Goal: Transaction & Acquisition: Book appointment/travel/reservation

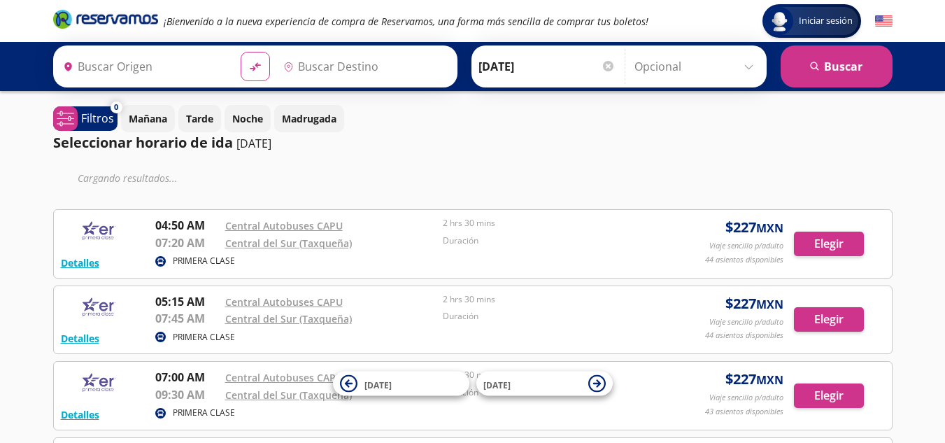
type input "[GEOGRAPHIC_DATA], [GEOGRAPHIC_DATA]"
type input "Central del Sur (taxqueña), [GEOGRAPHIC_DATA]"
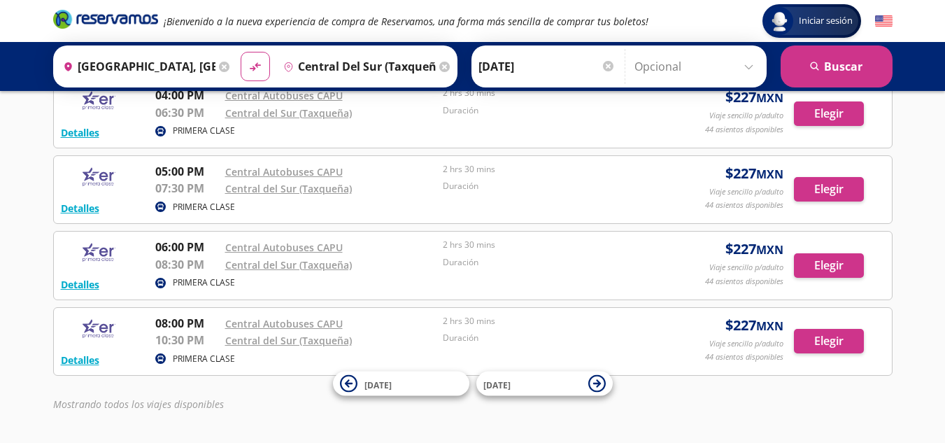
scroll to position [671, 0]
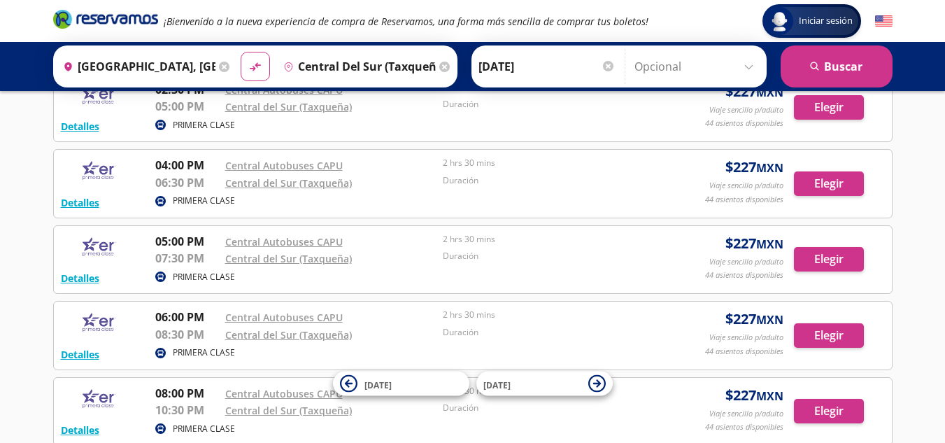
scroll to position [601, 0]
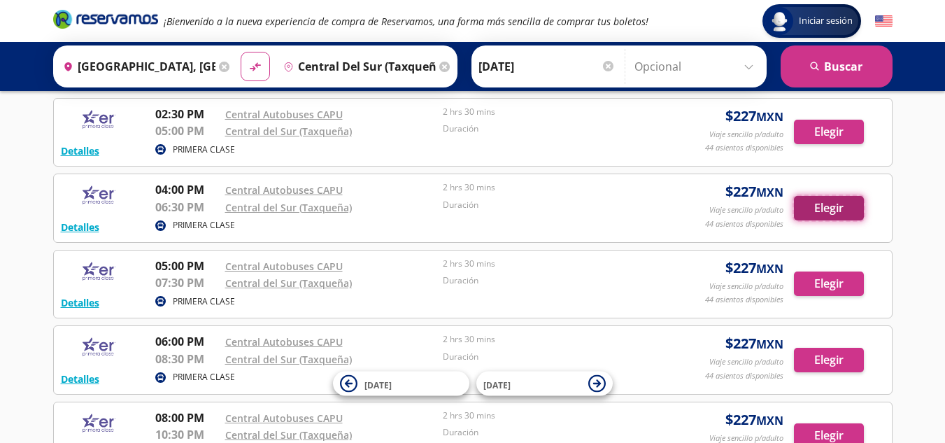
click at [834, 208] on button "Elegir" at bounding box center [829, 208] width 70 height 24
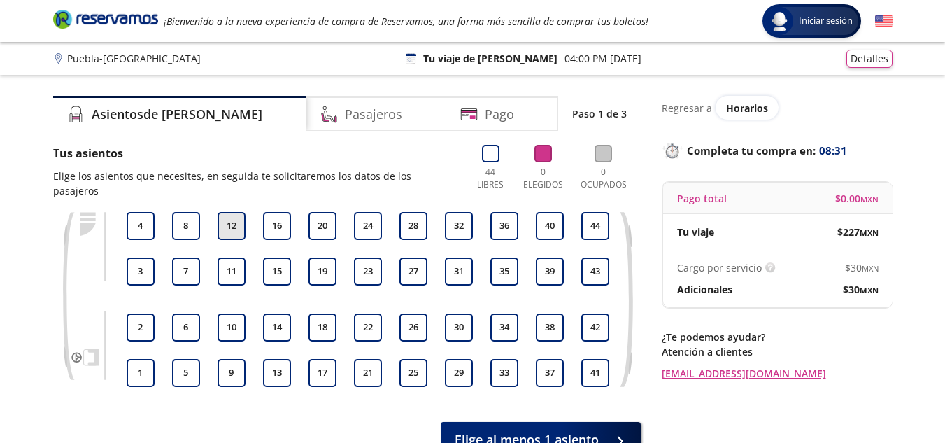
click at [229, 212] on button "12" at bounding box center [231, 226] width 28 height 28
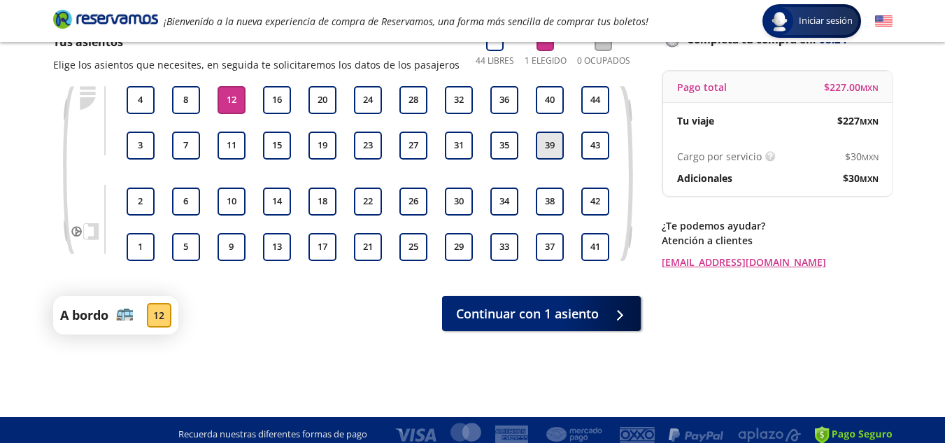
scroll to position [120, 0]
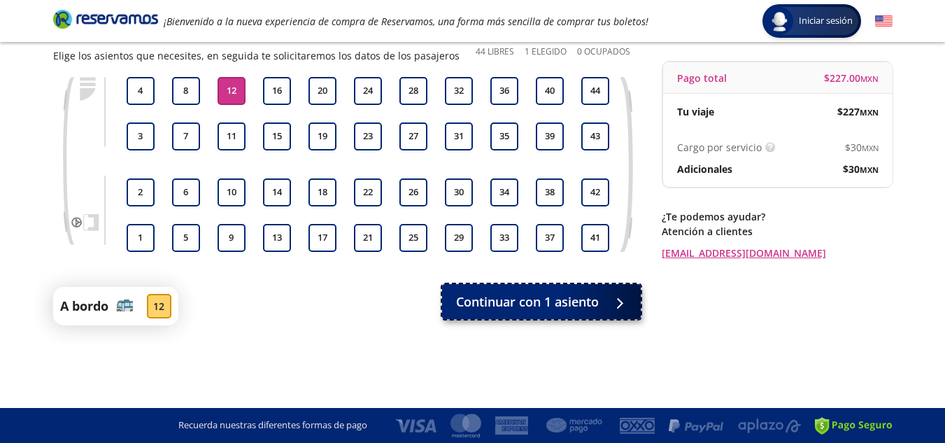
click at [540, 302] on span "Continuar con 1 asiento" at bounding box center [527, 301] width 143 height 19
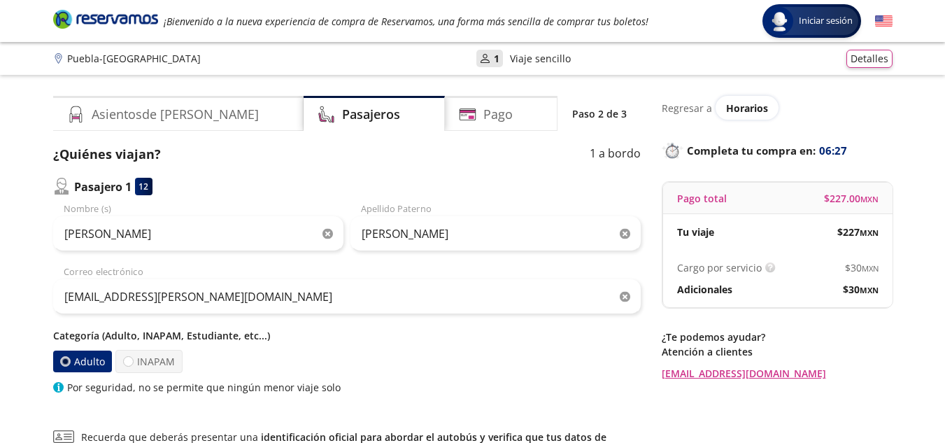
scroll to position [206, 0]
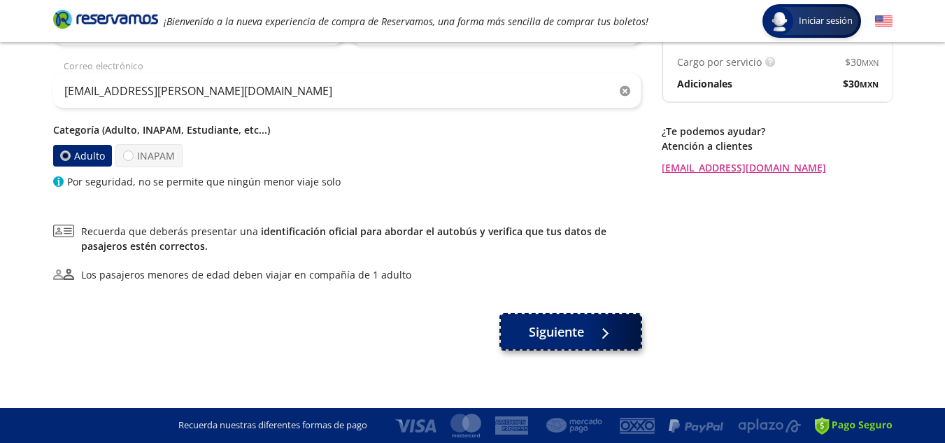
click at [555, 324] on span "Siguiente" at bounding box center [556, 331] width 55 height 19
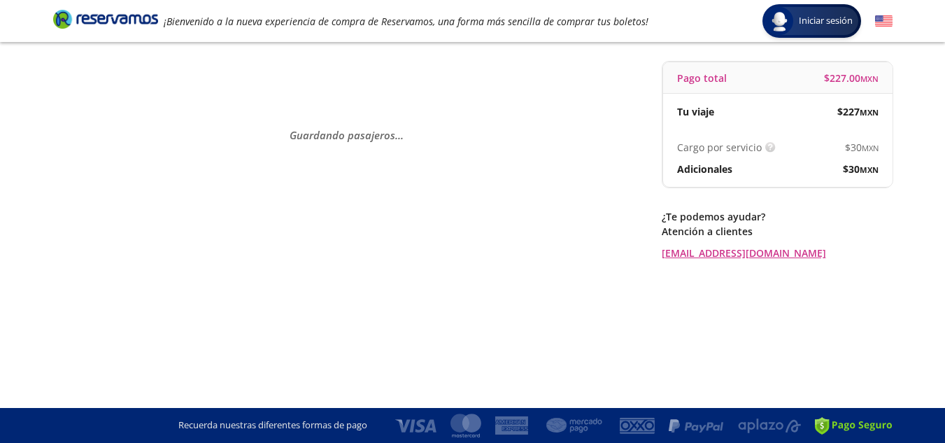
scroll to position [0, 0]
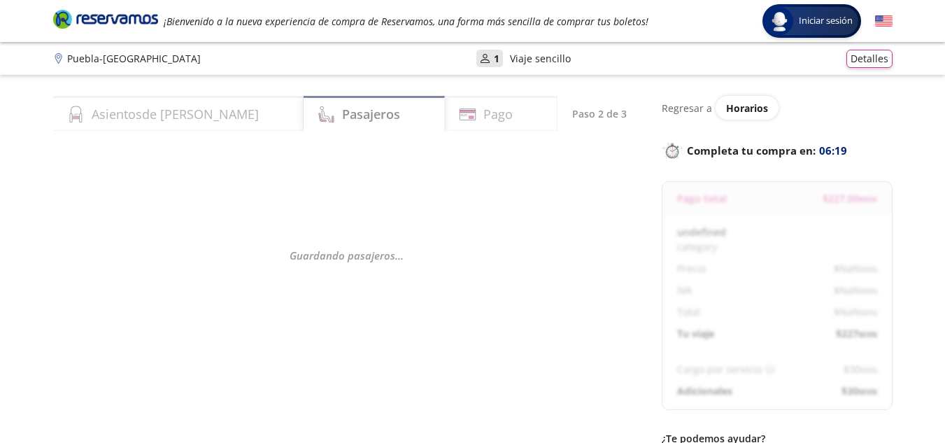
select select "MX"
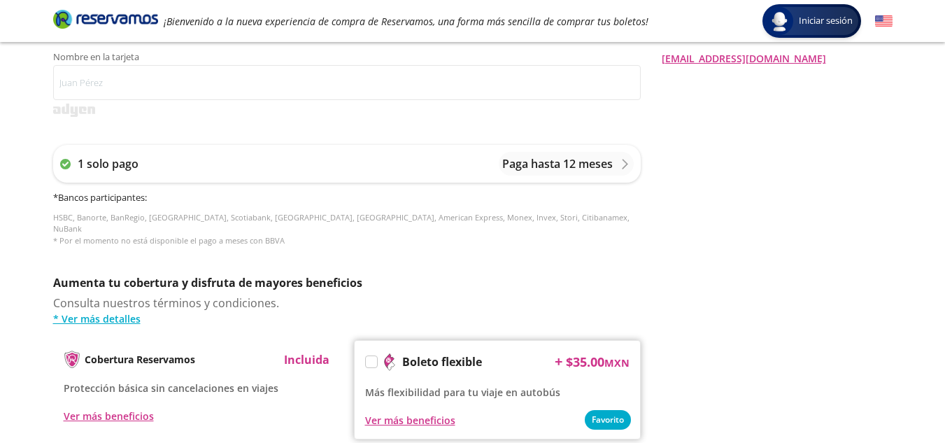
scroll to position [285, 0]
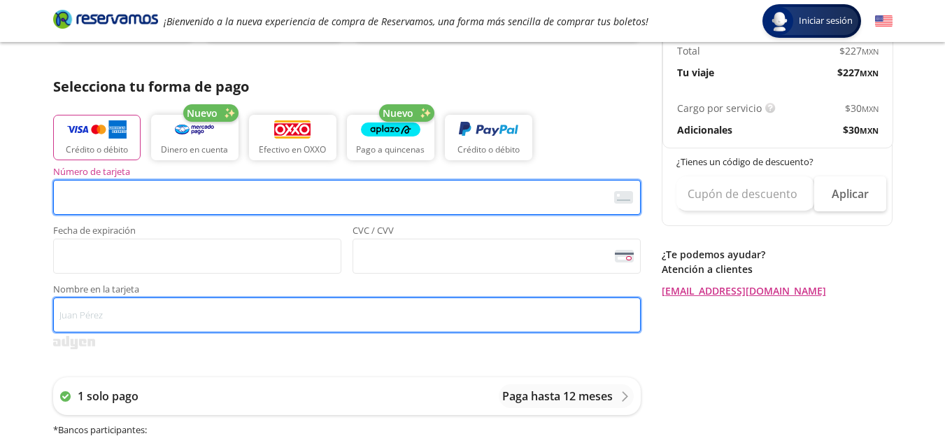
type input "[PERSON_NAME]"
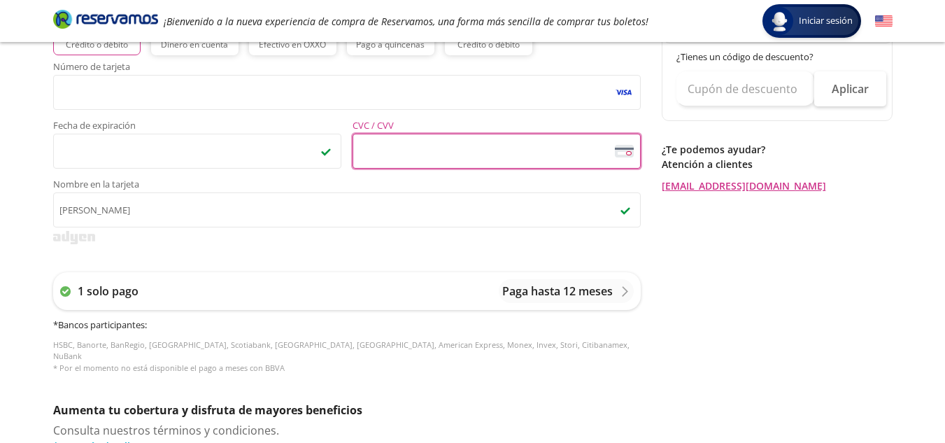
scroll to position [420, 0]
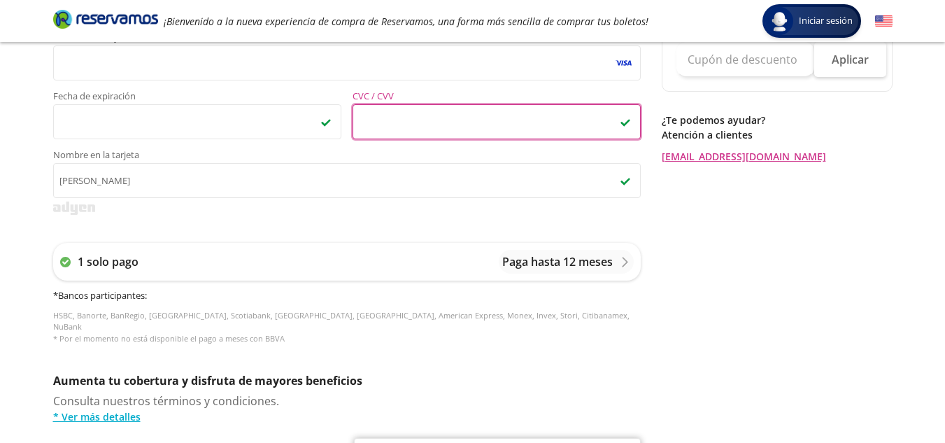
click at [338, 241] on div "1 solo pago Paga hasta 12 meses * Bancos participantes : HSBC, Banorte, BanRegi…" at bounding box center [346, 293] width 587 height 129
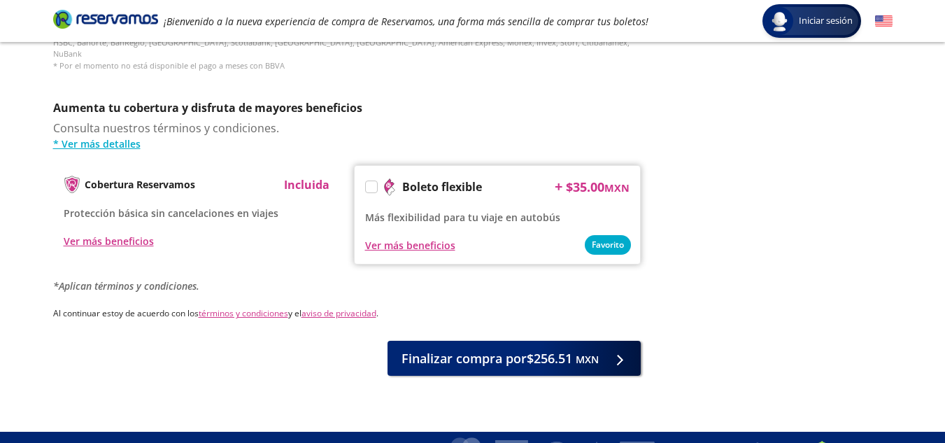
scroll to position [705, 0]
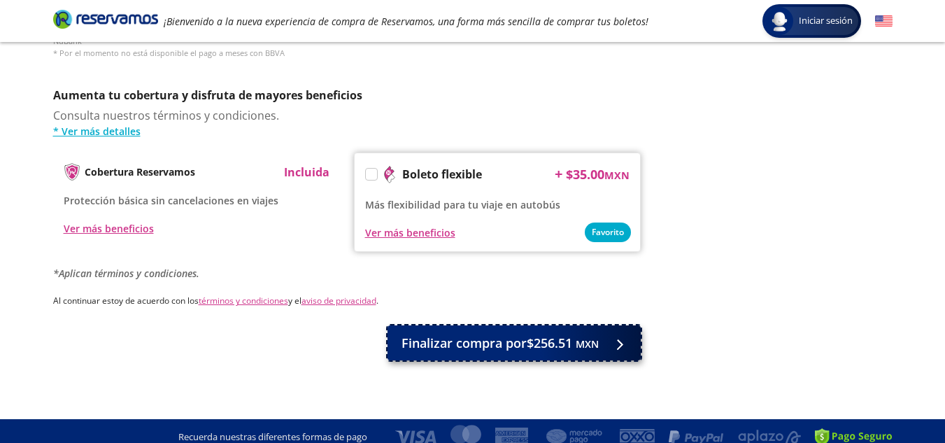
click at [525, 335] on span "Finalizar compra por $256.51 MXN" at bounding box center [499, 343] width 197 height 19
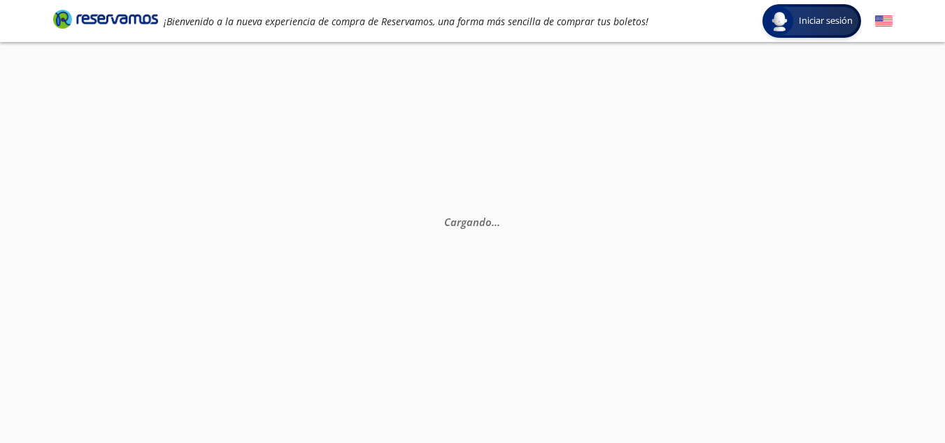
scroll to position [0, 0]
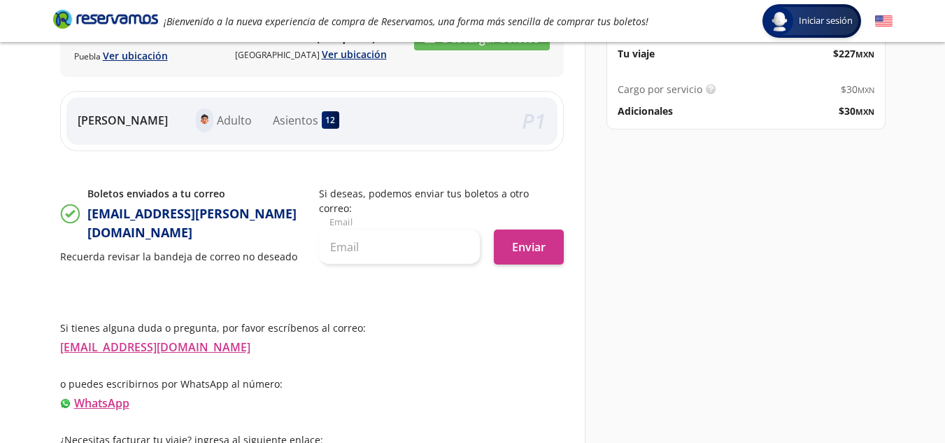
scroll to position [307, 0]
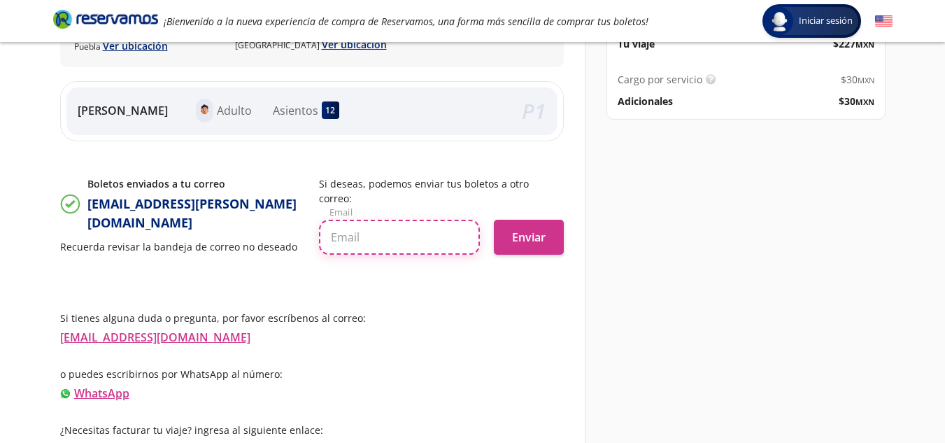
click at [412, 228] on input "text" at bounding box center [399, 237] width 161 height 35
type input "[EMAIL_ADDRESS][PERSON_NAME][DOMAIN_NAME]"
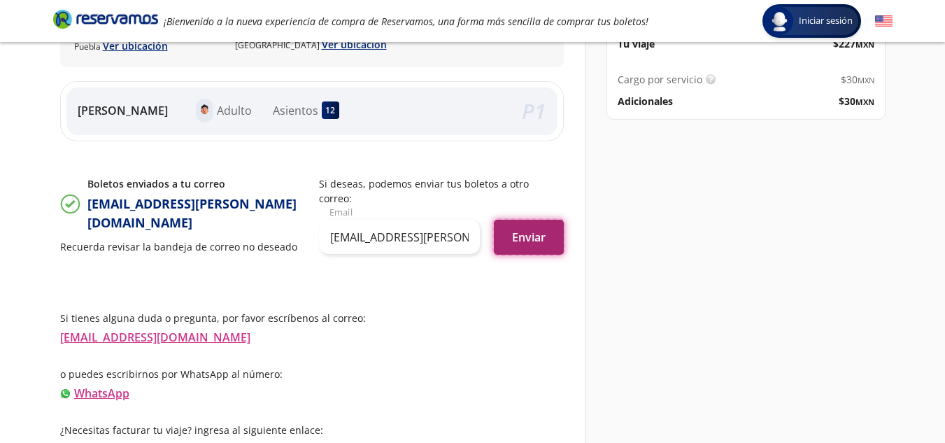
click at [533, 222] on button "Enviar" at bounding box center [529, 237] width 70 height 35
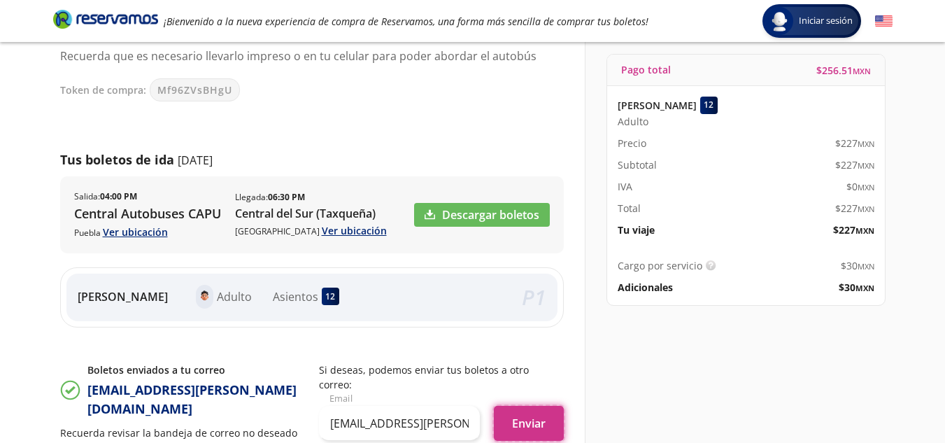
scroll to position [97, 0]
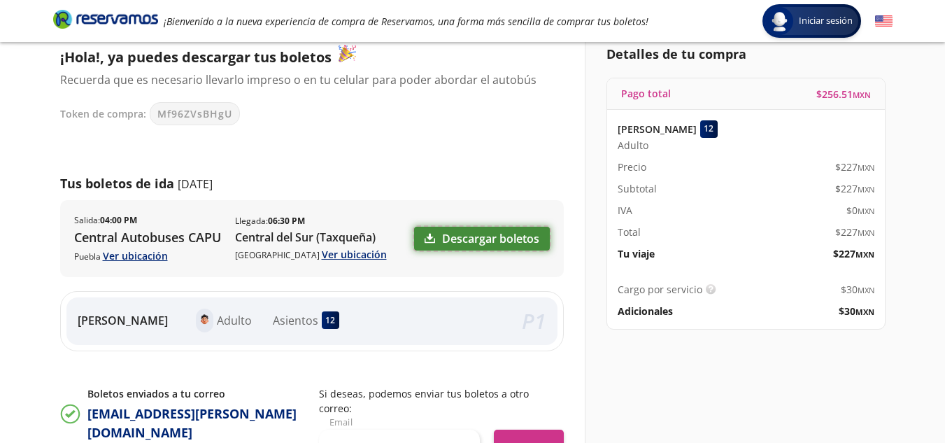
click at [464, 239] on link "Descargar boletos" at bounding box center [482, 239] width 136 height 24
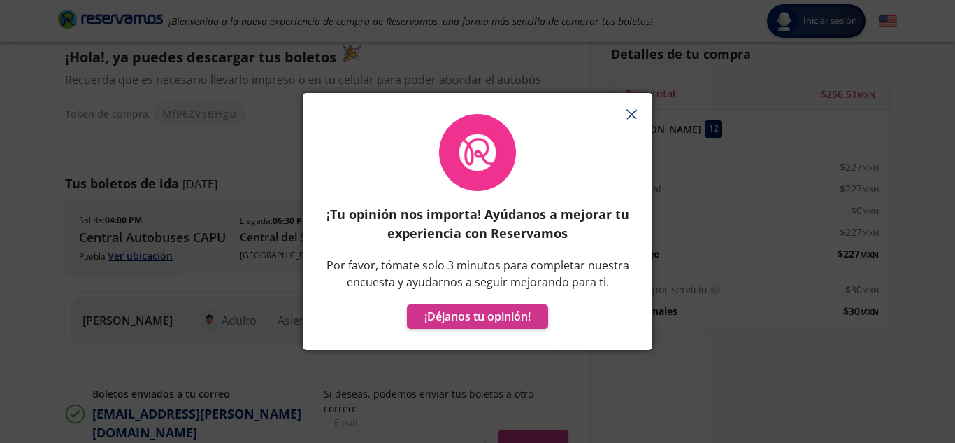
click at [634, 112] on line "button" at bounding box center [631, 114] width 9 height 9
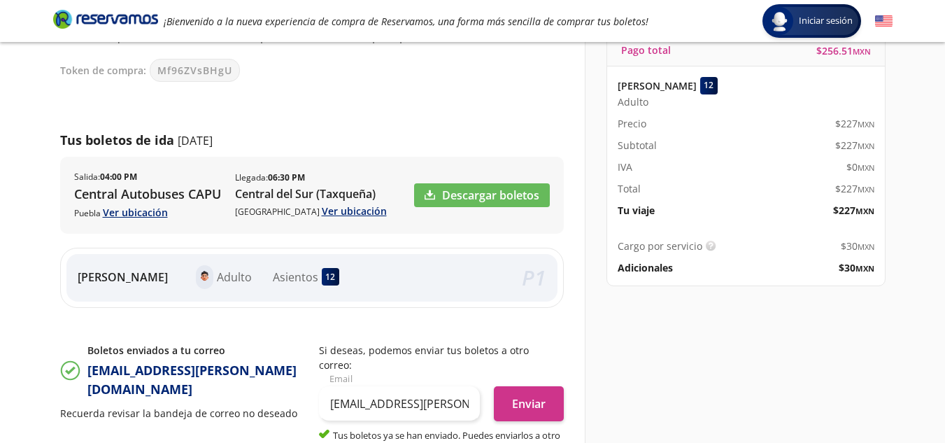
scroll to position [0, 0]
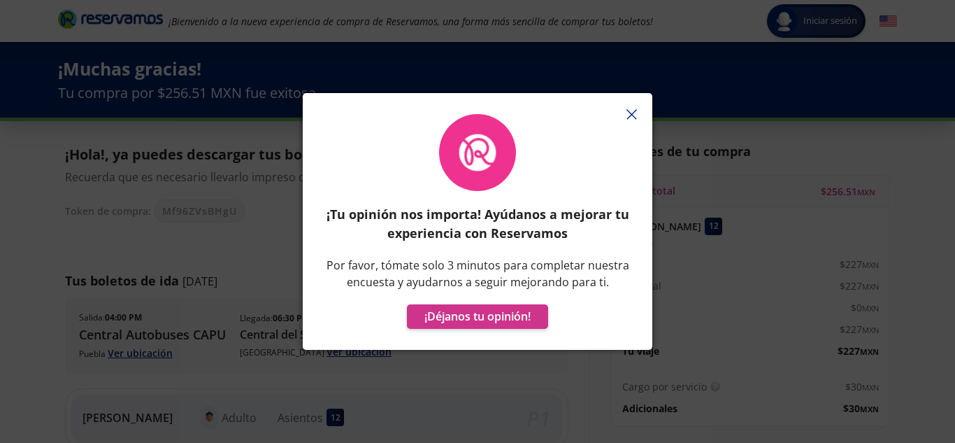
click at [627, 110] on icon "button" at bounding box center [632, 114] width 10 height 10
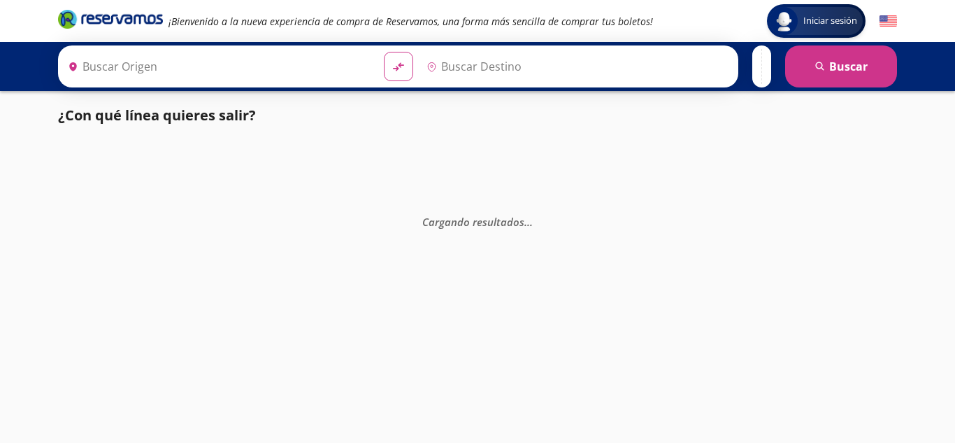
type input "Central de Autobuses del Oriente (tapo), Distrito Federal"
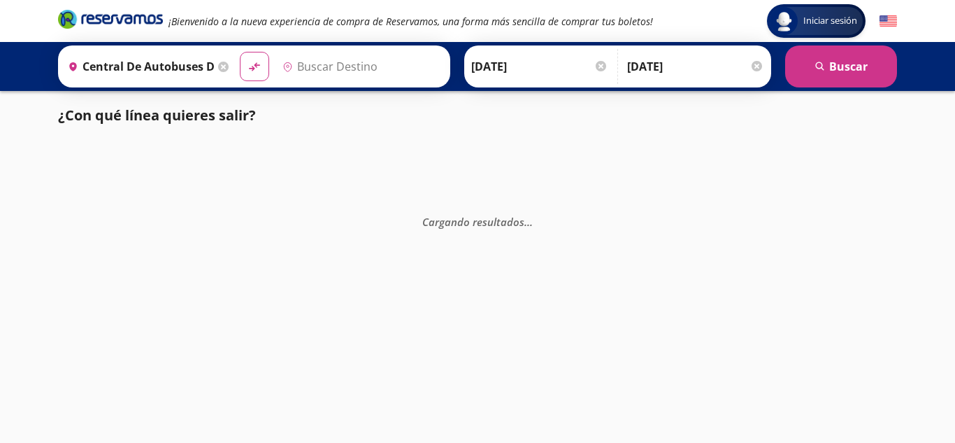
type input "[GEOGRAPHIC_DATA], [GEOGRAPHIC_DATA]"
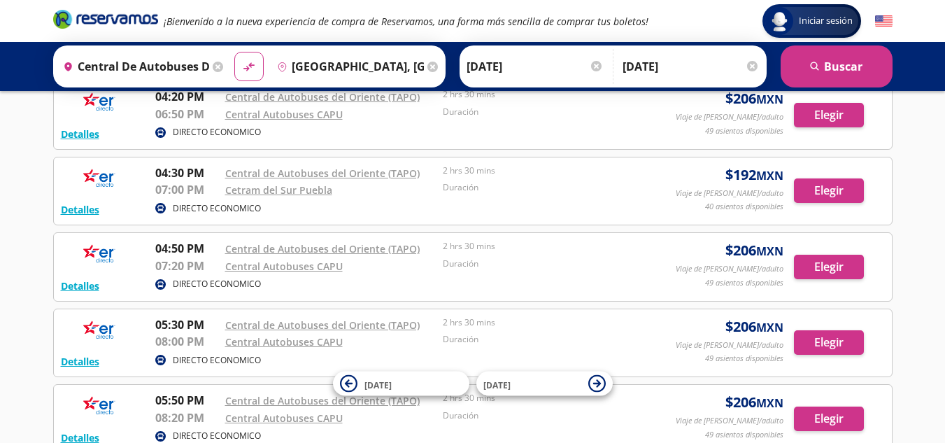
scroll to position [1678, 0]
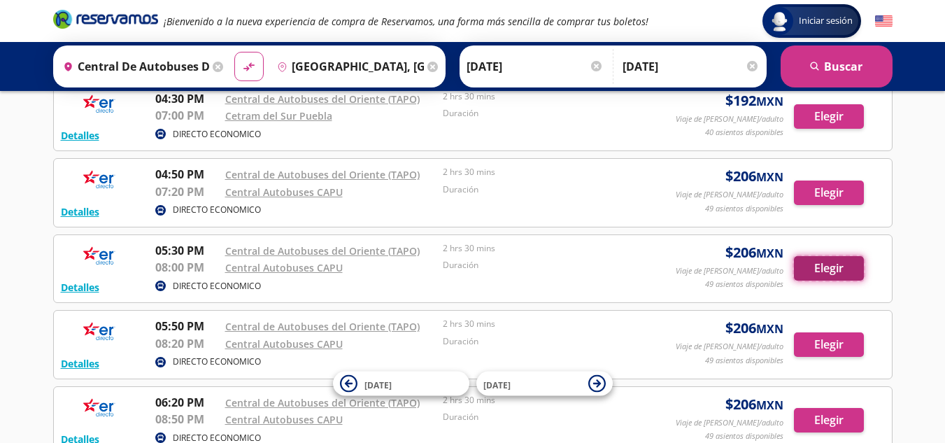
click at [831, 262] on button "Elegir" at bounding box center [829, 268] width 70 height 24
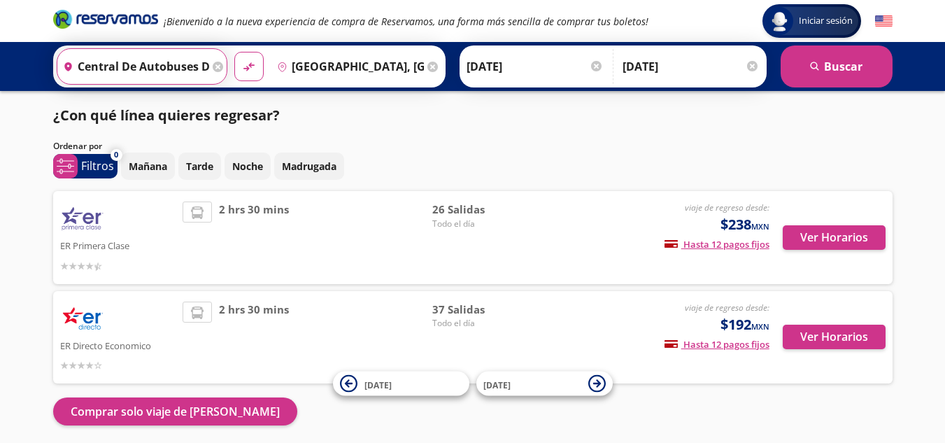
click at [183, 69] on input "Central de Autobuses del Oriente (tapo), Distrito Federal" at bounding box center [133, 66] width 152 height 35
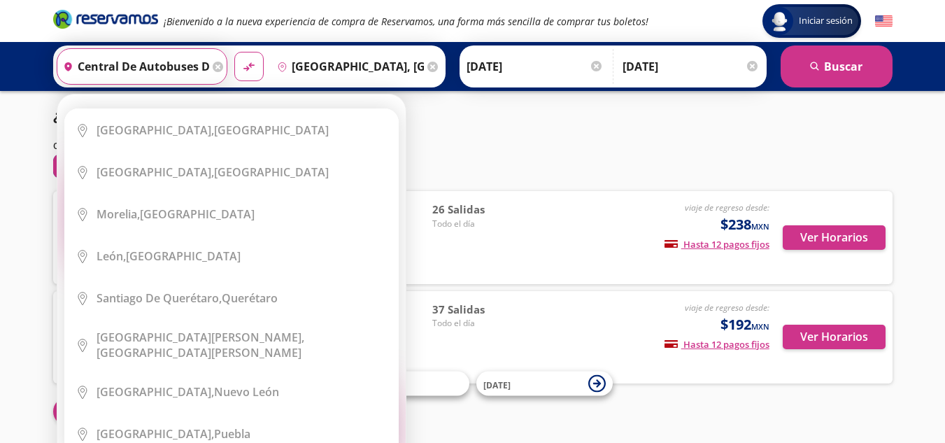
click at [183, 69] on input "Central de Autobuses del Oriente (tapo), Distrito Federal" at bounding box center [133, 66] width 152 height 35
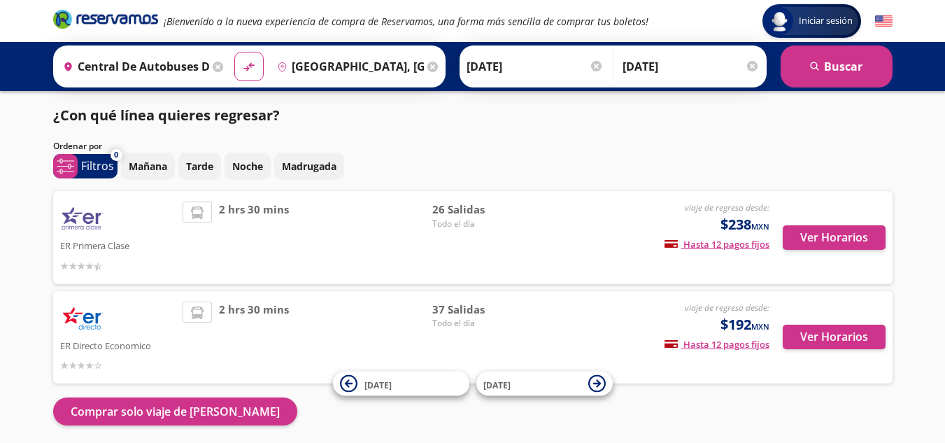
click at [590, 160] on div "Mañana Tarde Noche Madrugada" at bounding box center [506, 165] width 771 height 27
click at [850, 240] on button "Ver Horarios" at bounding box center [834, 237] width 103 height 24
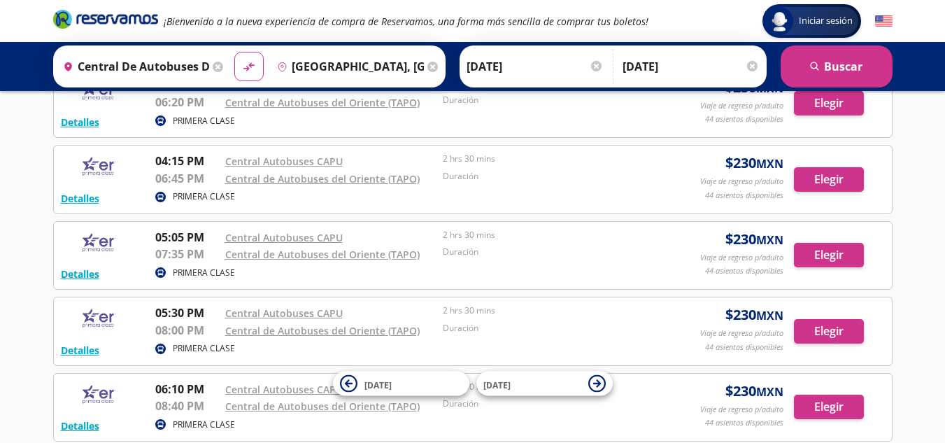
scroll to position [1404, 0]
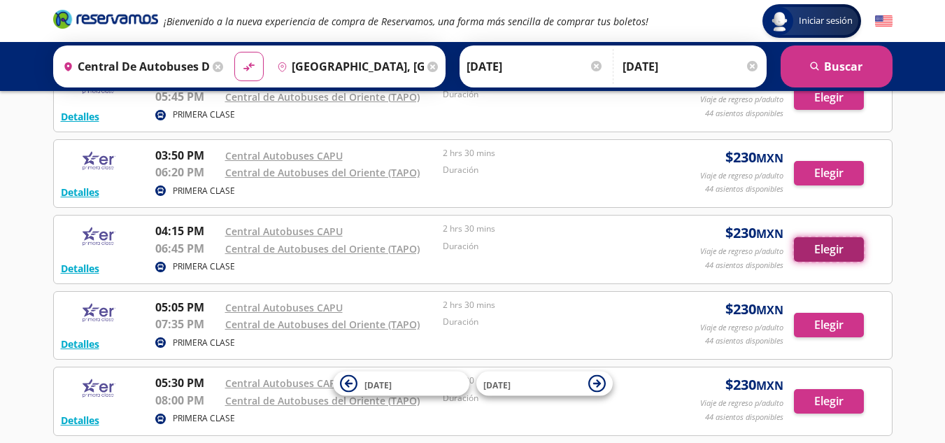
click at [810, 245] on button "Elegir" at bounding box center [829, 249] width 70 height 24
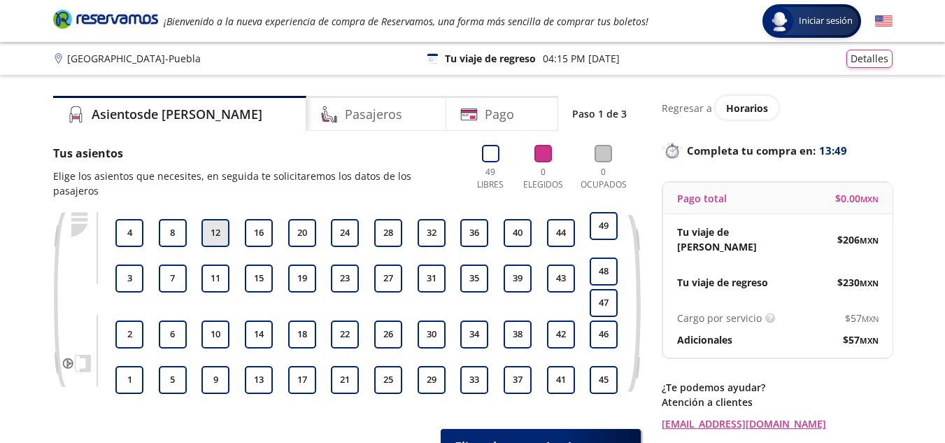
click at [224, 219] on button "12" at bounding box center [215, 233] width 28 height 28
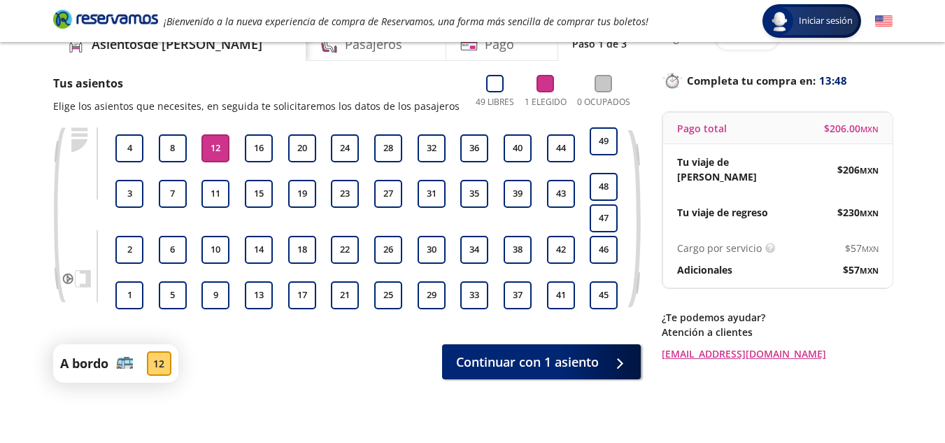
scroll to position [120, 0]
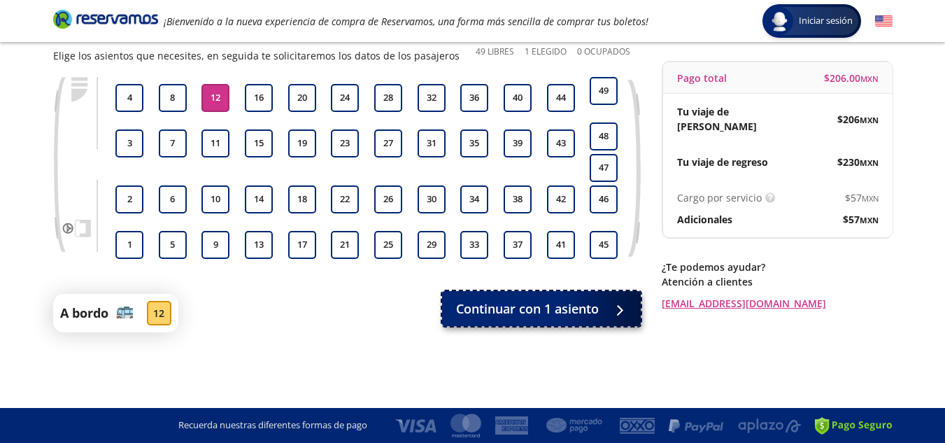
click at [566, 317] on span "Continuar con 1 asiento" at bounding box center [527, 308] width 143 height 19
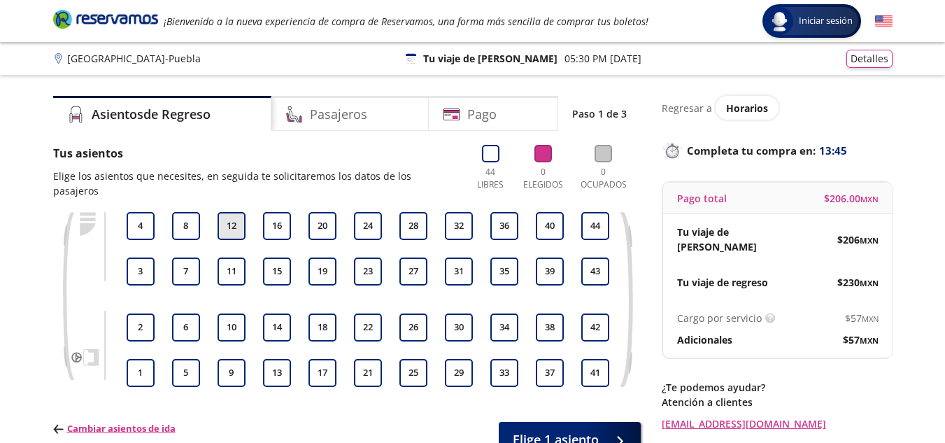
click at [231, 212] on button "12" at bounding box center [231, 226] width 28 height 28
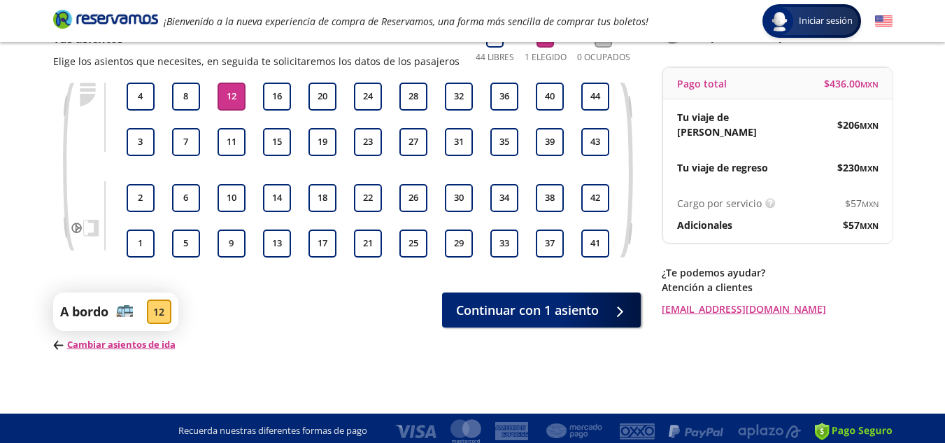
scroll to position [120, 0]
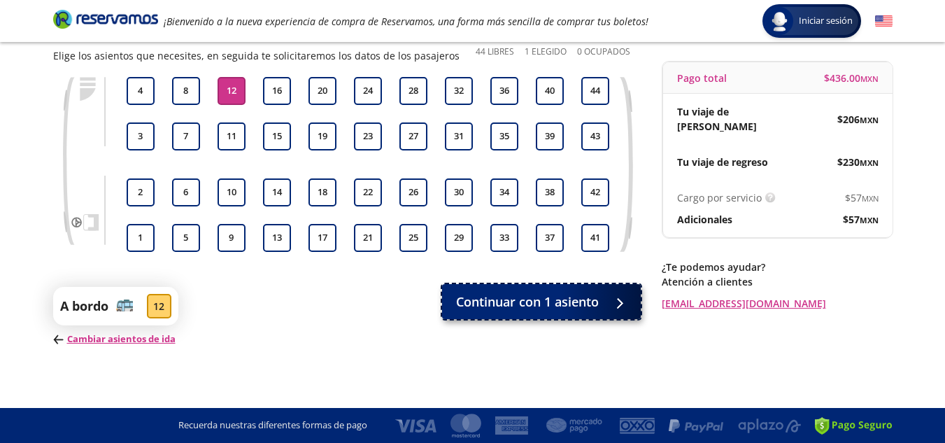
click at [583, 309] on span "Continuar con 1 asiento" at bounding box center [527, 301] width 143 height 19
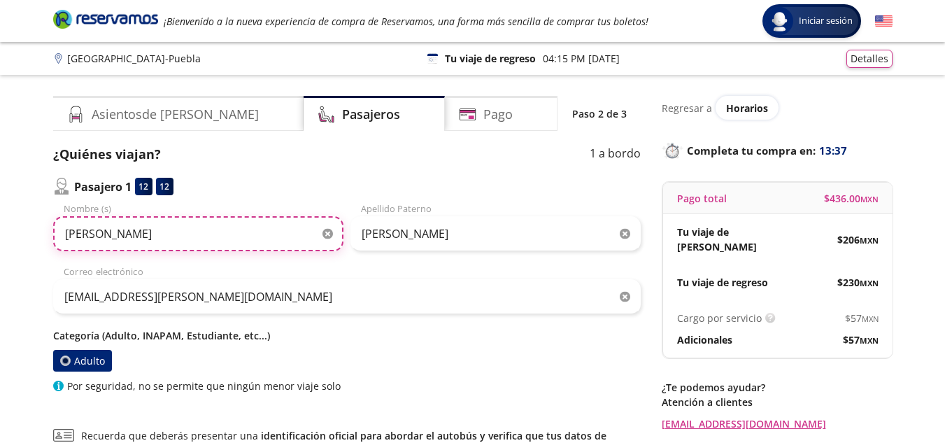
click at [150, 239] on input "[PERSON_NAME]" at bounding box center [198, 233] width 290 height 35
type input "u"
type input "nestor"
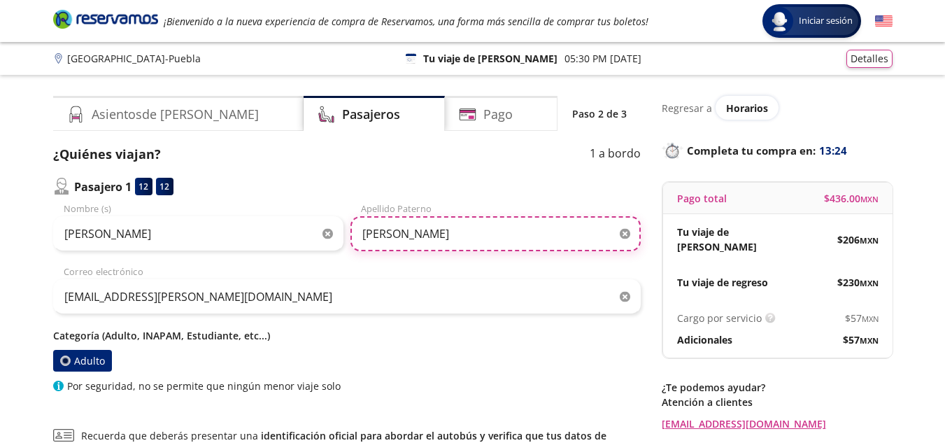
click at [425, 238] on input "[PERSON_NAME]" at bounding box center [495, 233] width 290 height 35
type input "l"
type input "camacho"
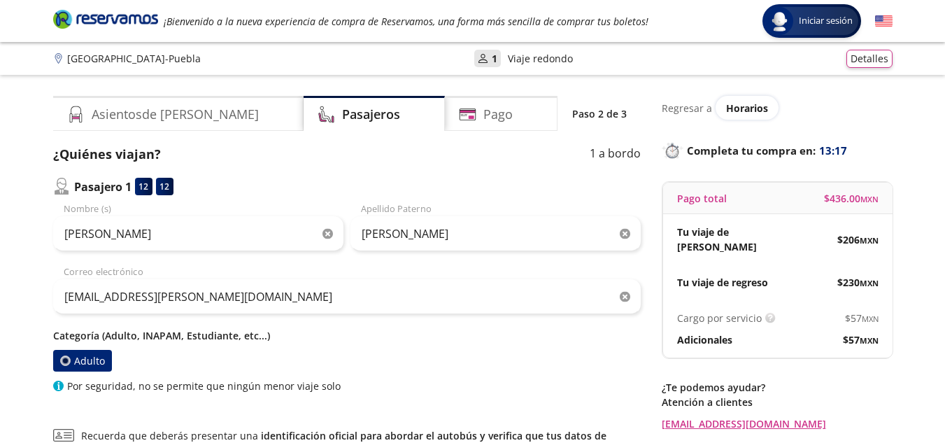
click at [485, 358] on div "Adulto" at bounding box center [346, 361] width 587 height 22
click at [490, 176] on div "¿Quiénes viajan? 1 a bordo Pasajero 1 12 12 nestor Nombre (s) camacho Apellido …" at bounding box center [346, 269] width 587 height 248
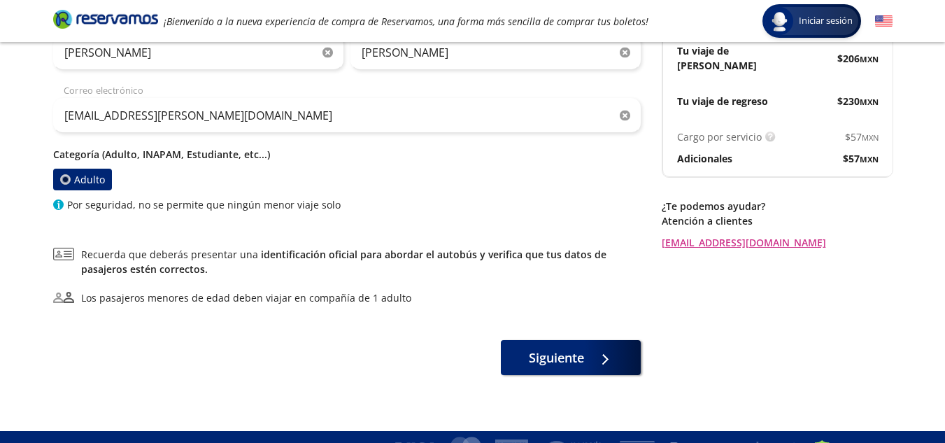
scroll to position [204, 0]
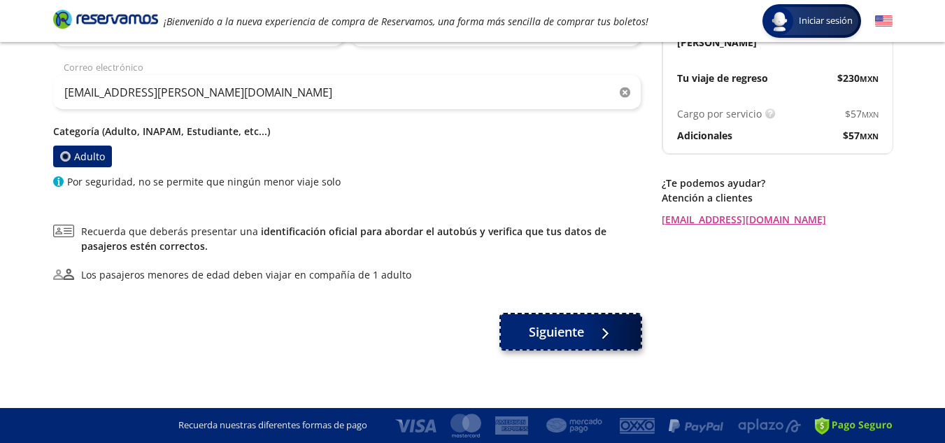
click at [571, 320] on button "Siguiente" at bounding box center [571, 331] width 140 height 35
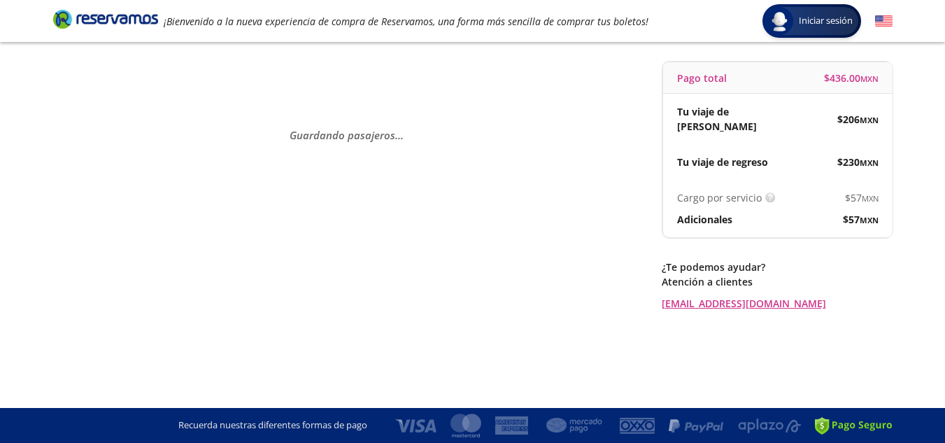
scroll to position [0, 0]
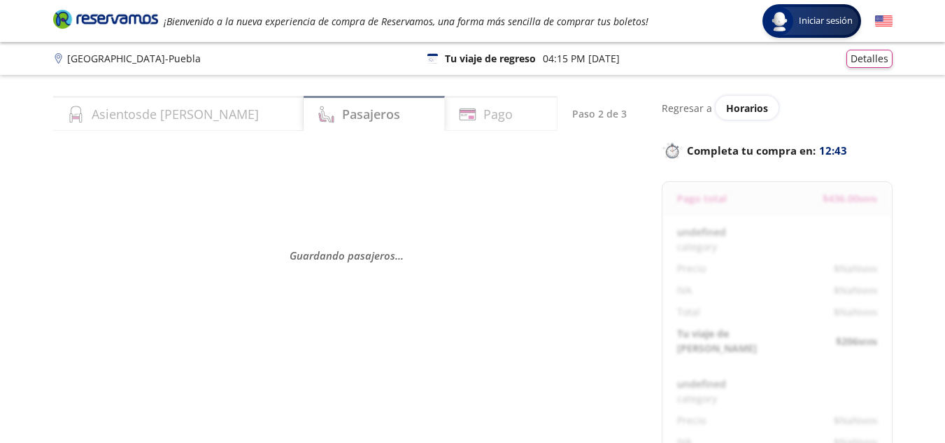
select select "MX"
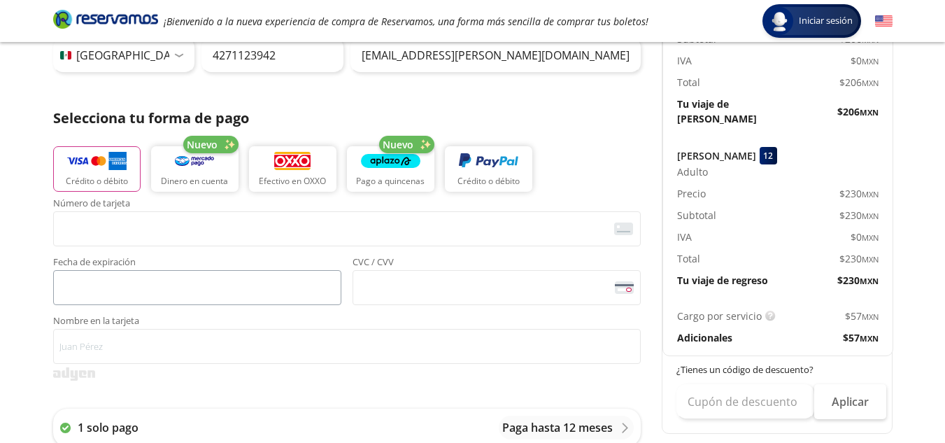
scroll to position [280, 0]
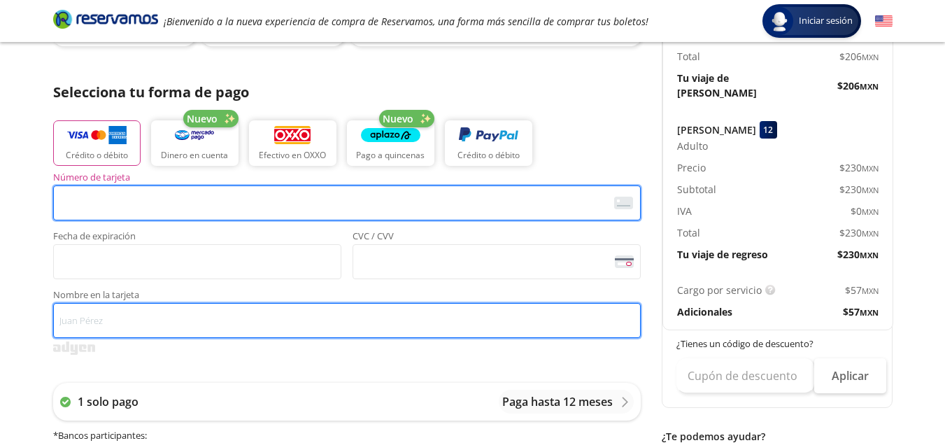
type input "[PERSON_NAME]"
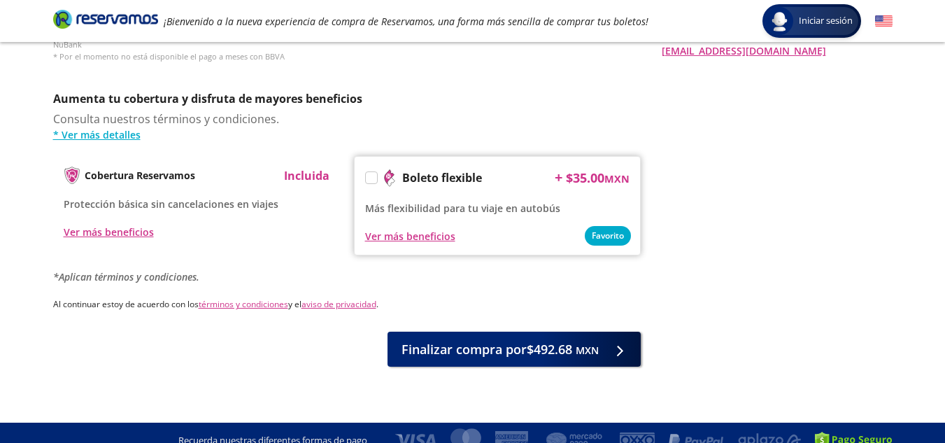
scroll to position [705, 0]
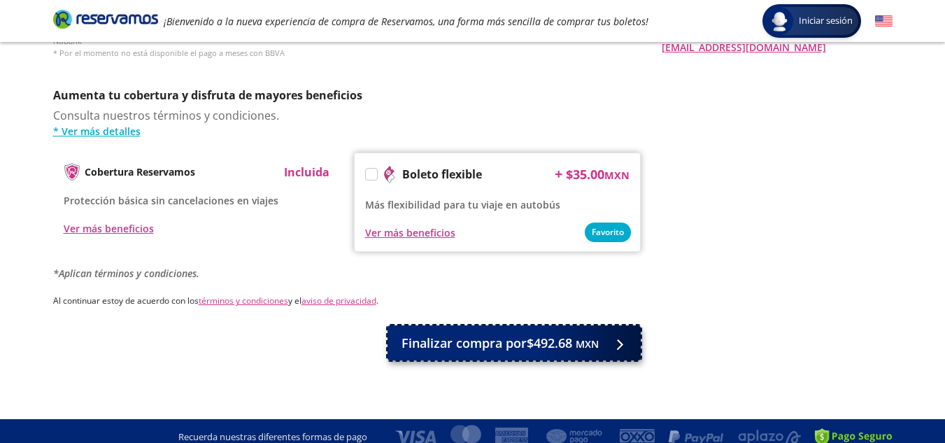
click at [481, 334] on span "Finalizar compra por $492.68 MXN" at bounding box center [499, 343] width 197 height 19
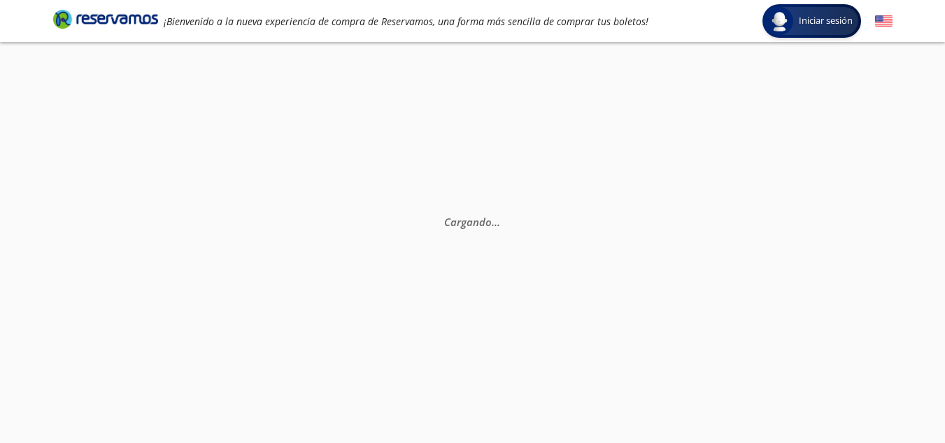
scroll to position [0, 0]
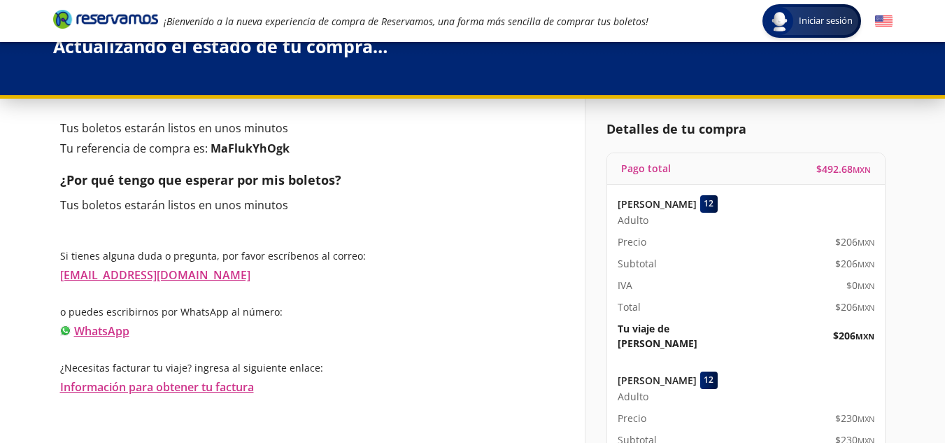
scroll to position [6, 0]
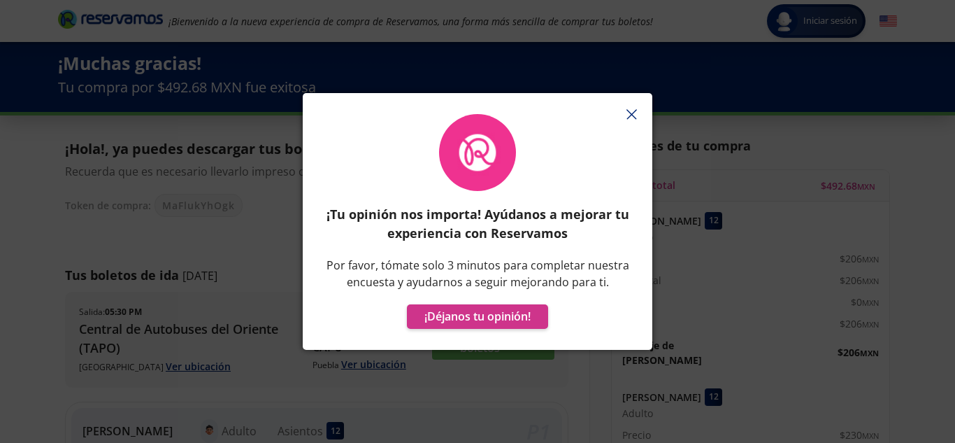
click at [627, 114] on icon "button" at bounding box center [632, 114] width 10 height 10
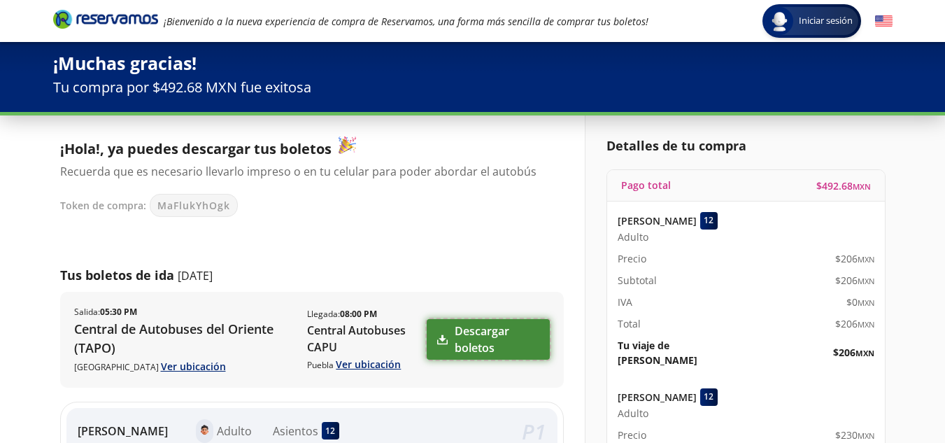
click at [508, 347] on link "Descargar boletos" at bounding box center [488, 339] width 122 height 41
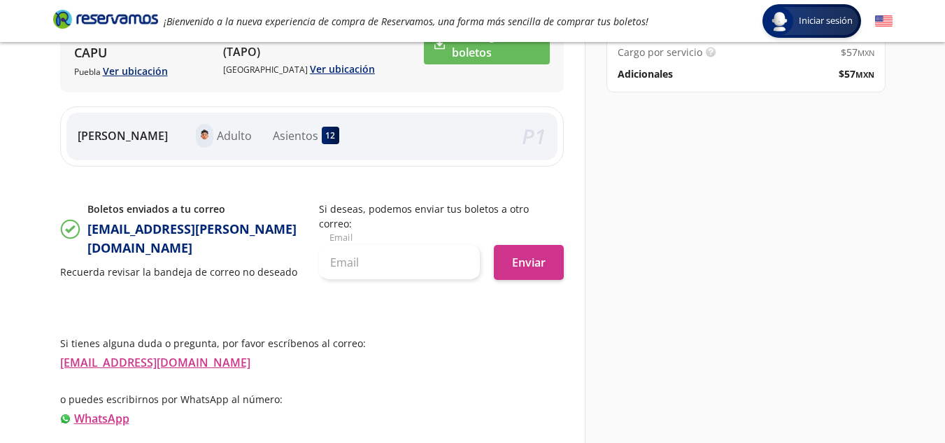
scroll to position [536, 0]
